Goal: Information Seeking & Learning: Learn about a topic

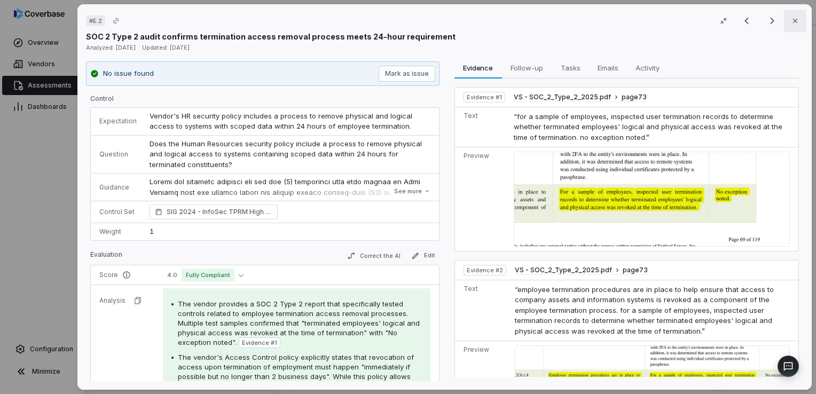
scroll to position [198, 0]
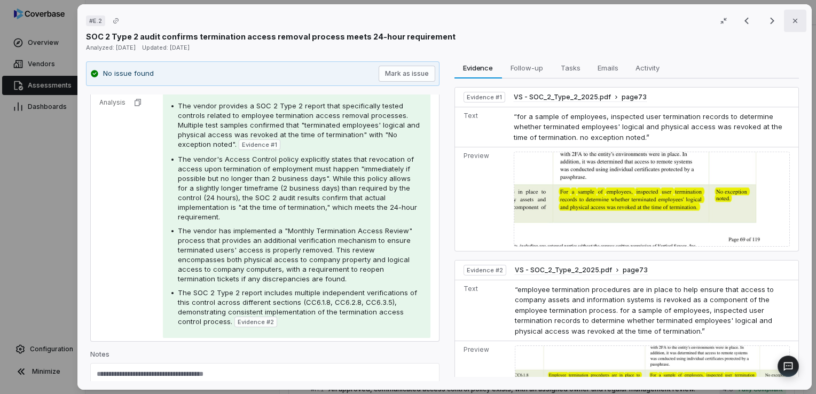
click at [785, 25] on button "Close" at bounding box center [795, 21] width 22 height 22
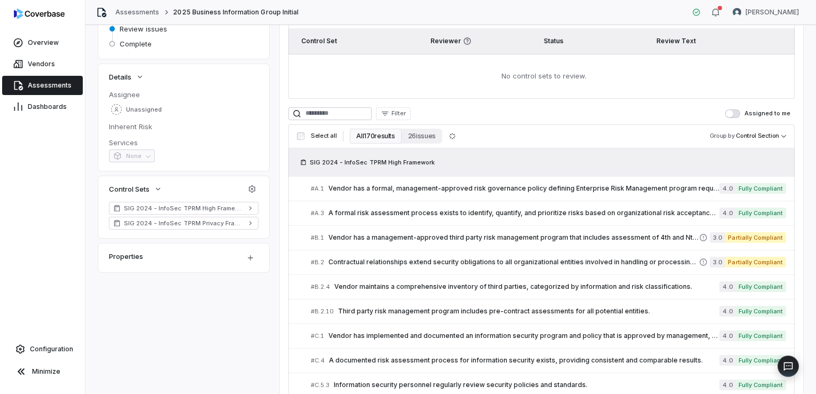
scroll to position [160, 0]
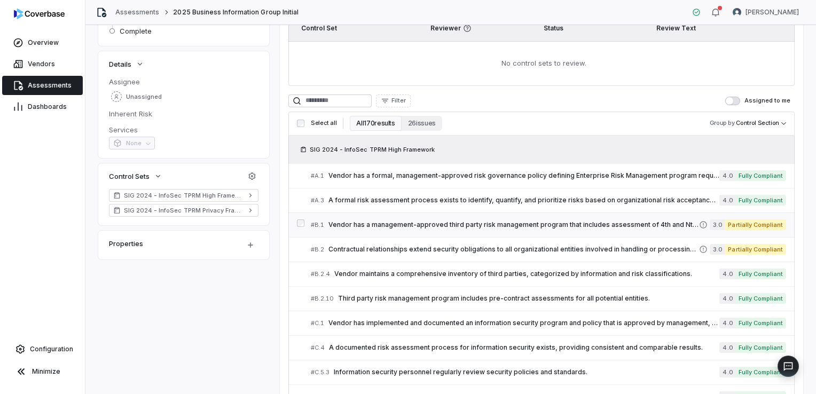
click at [498, 230] on link "# B.1 Vendor has a management-approved third party risk management program that…" at bounding box center [548, 225] width 475 height 24
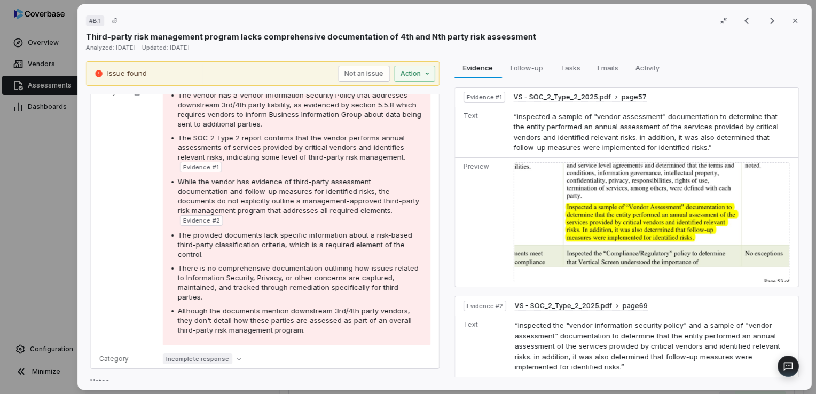
scroll to position [214, 0]
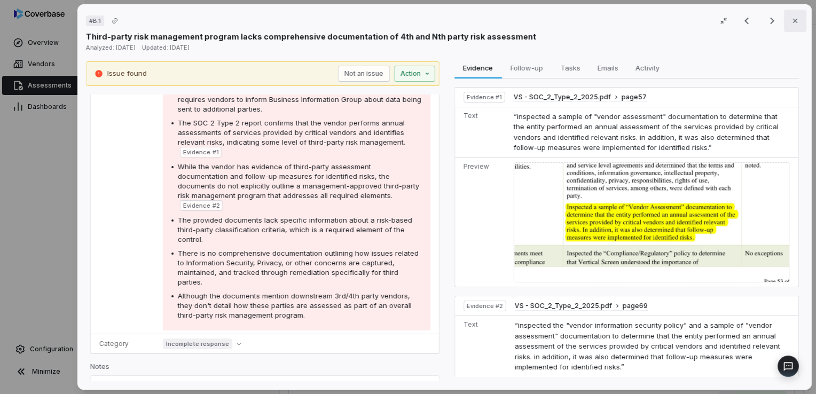
click at [791, 25] on icon "button" at bounding box center [795, 21] width 9 height 9
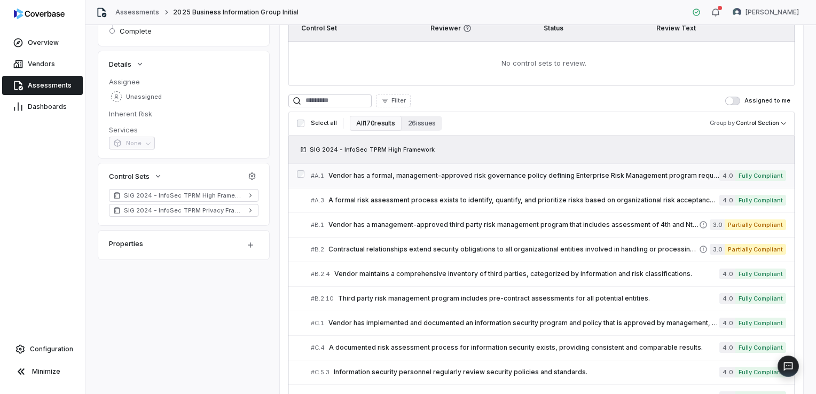
click at [525, 176] on span "Vendor has a formal, management-approved risk governance policy defining Enterp…" at bounding box center [524, 175] width 391 height 9
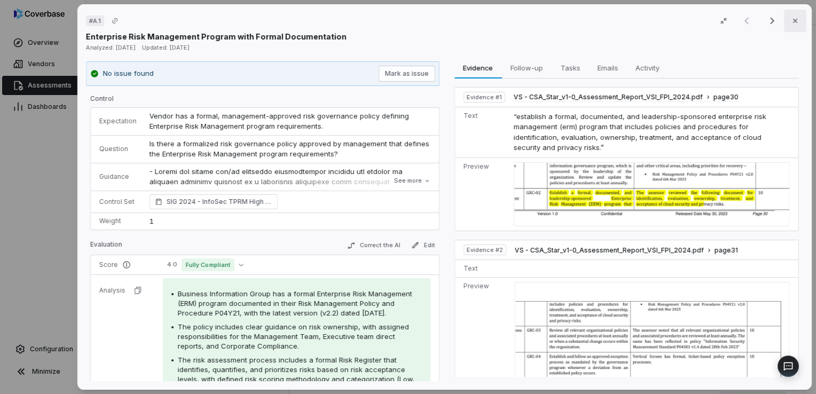
click at [791, 25] on icon "button" at bounding box center [795, 21] width 9 height 9
